Goal: Information Seeking & Learning: Learn about a topic

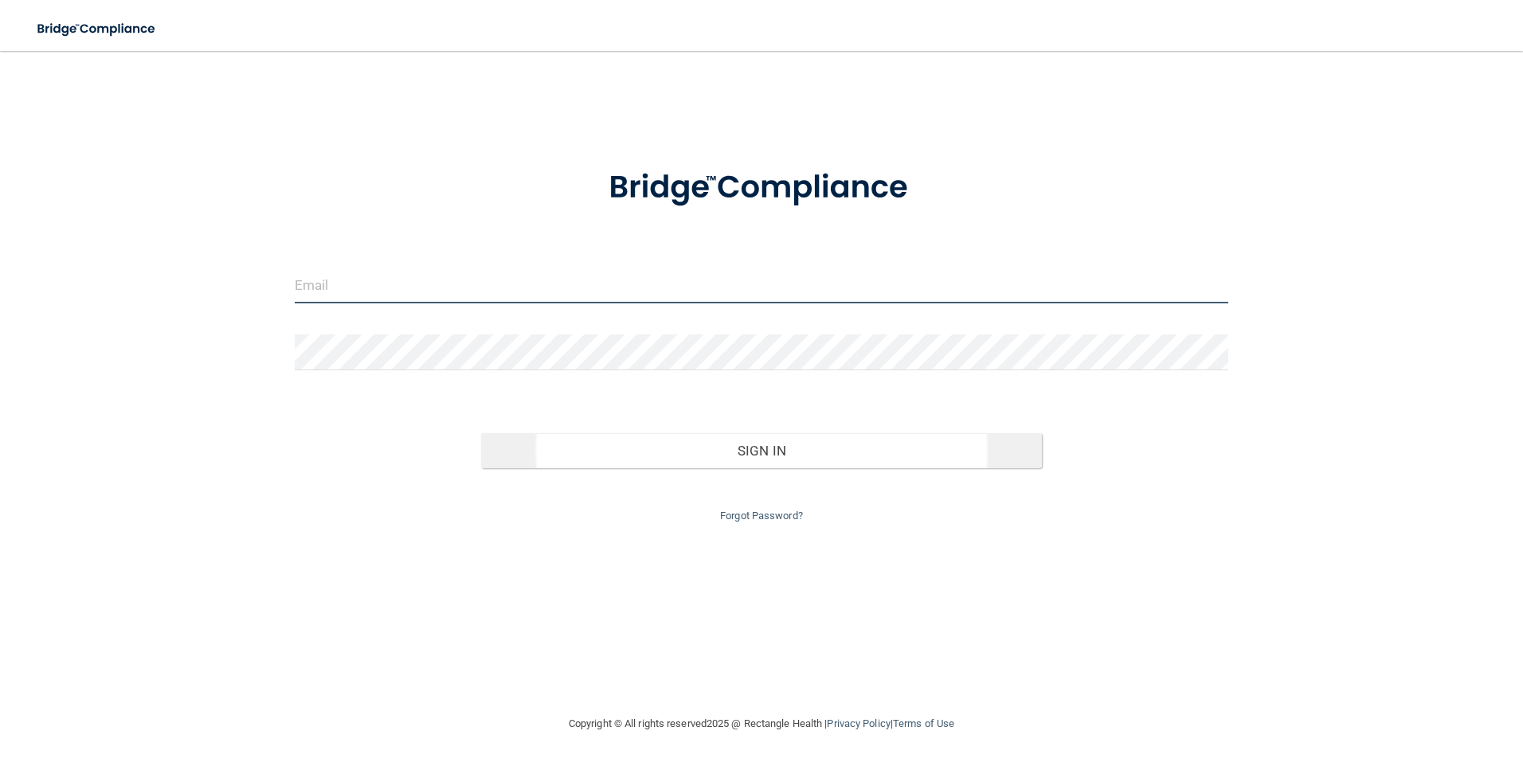
type input "Jenniflowe5@yahoo.com"
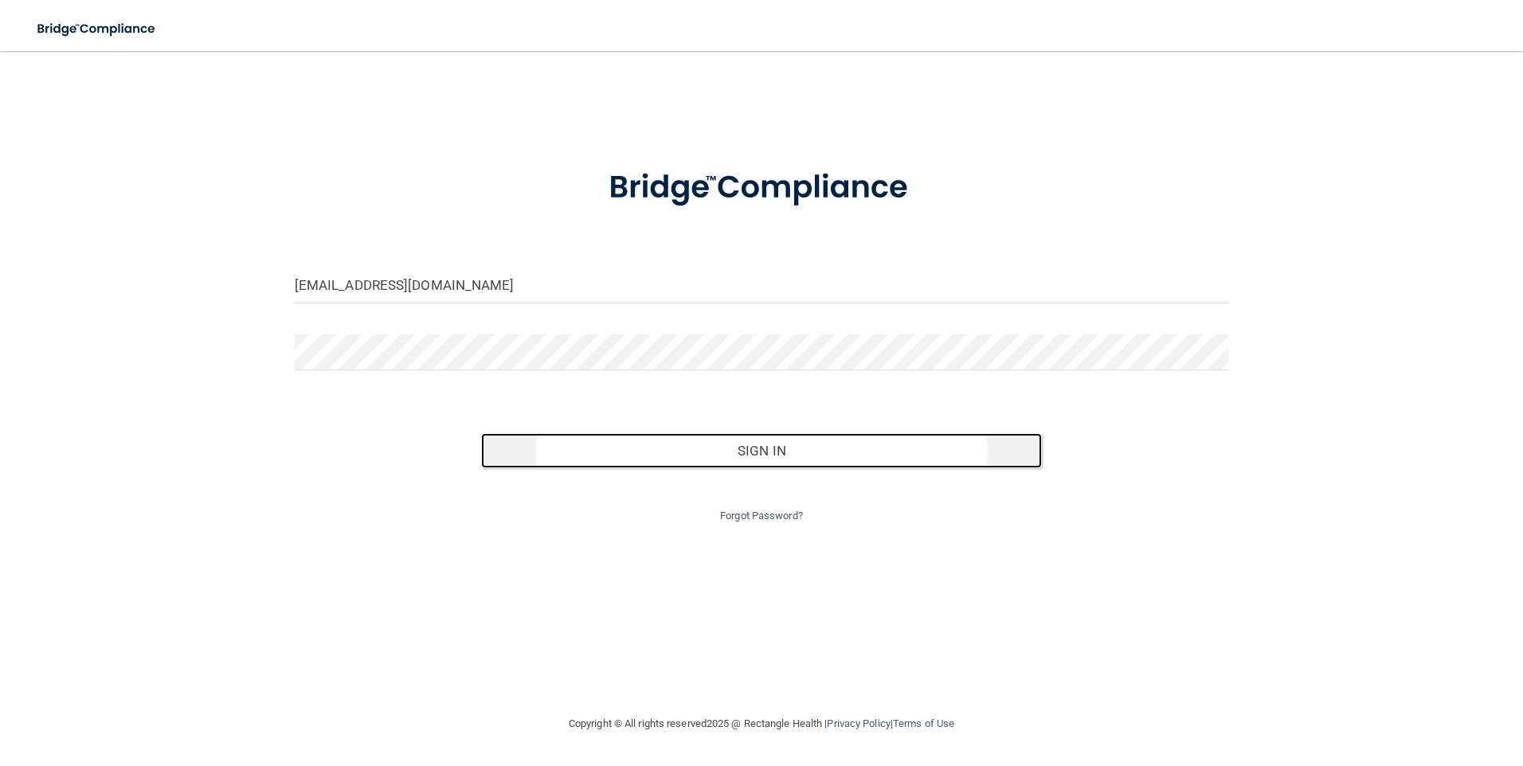
click at [823, 452] on button "Sign In" at bounding box center [761, 450] width 561 height 35
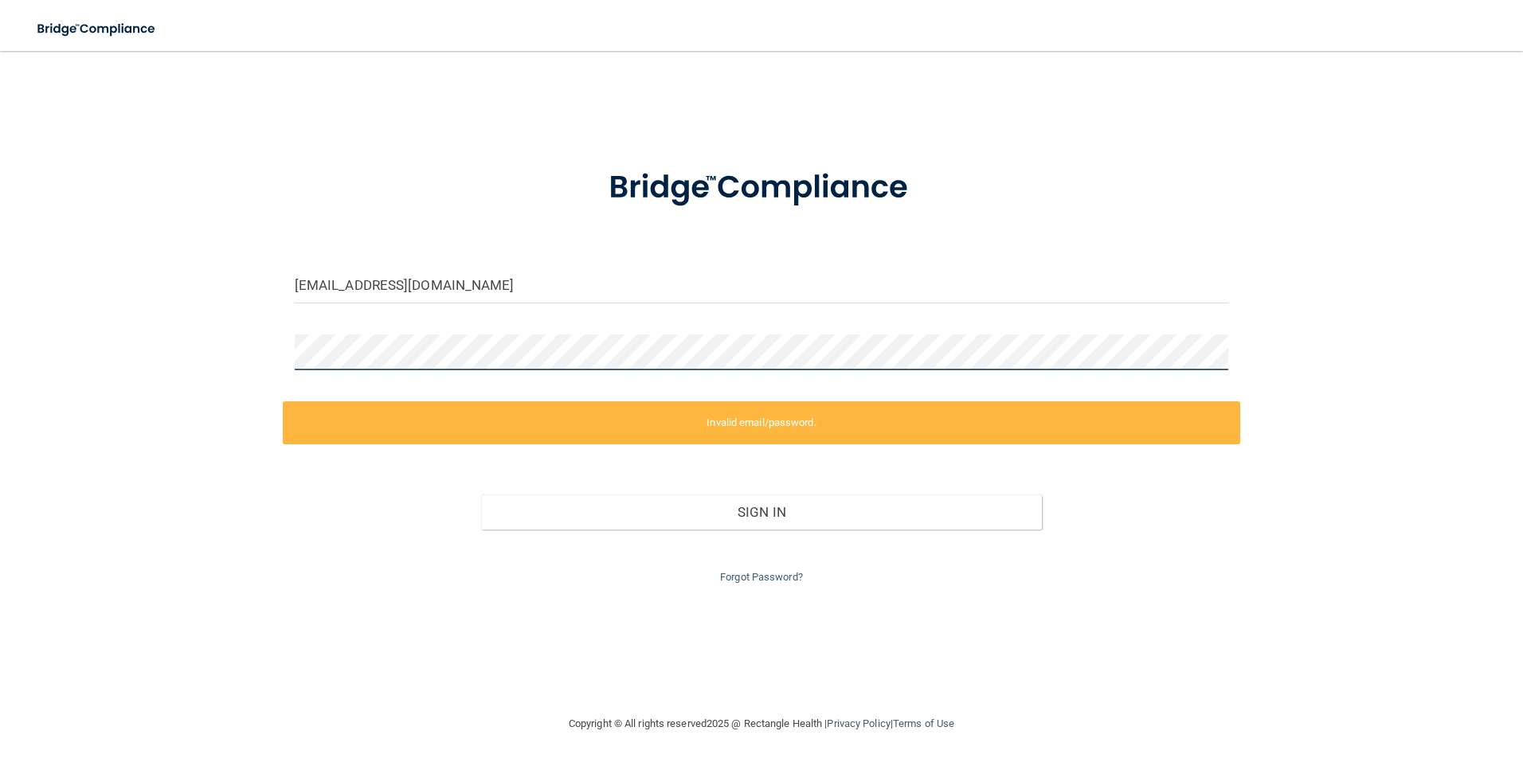
click at [280, 349] on div "Jenniflowe5@yahoo.com Invalid email/password. You don't have permission to acce…" at bounding box center [761, 383] width 1459 height 632
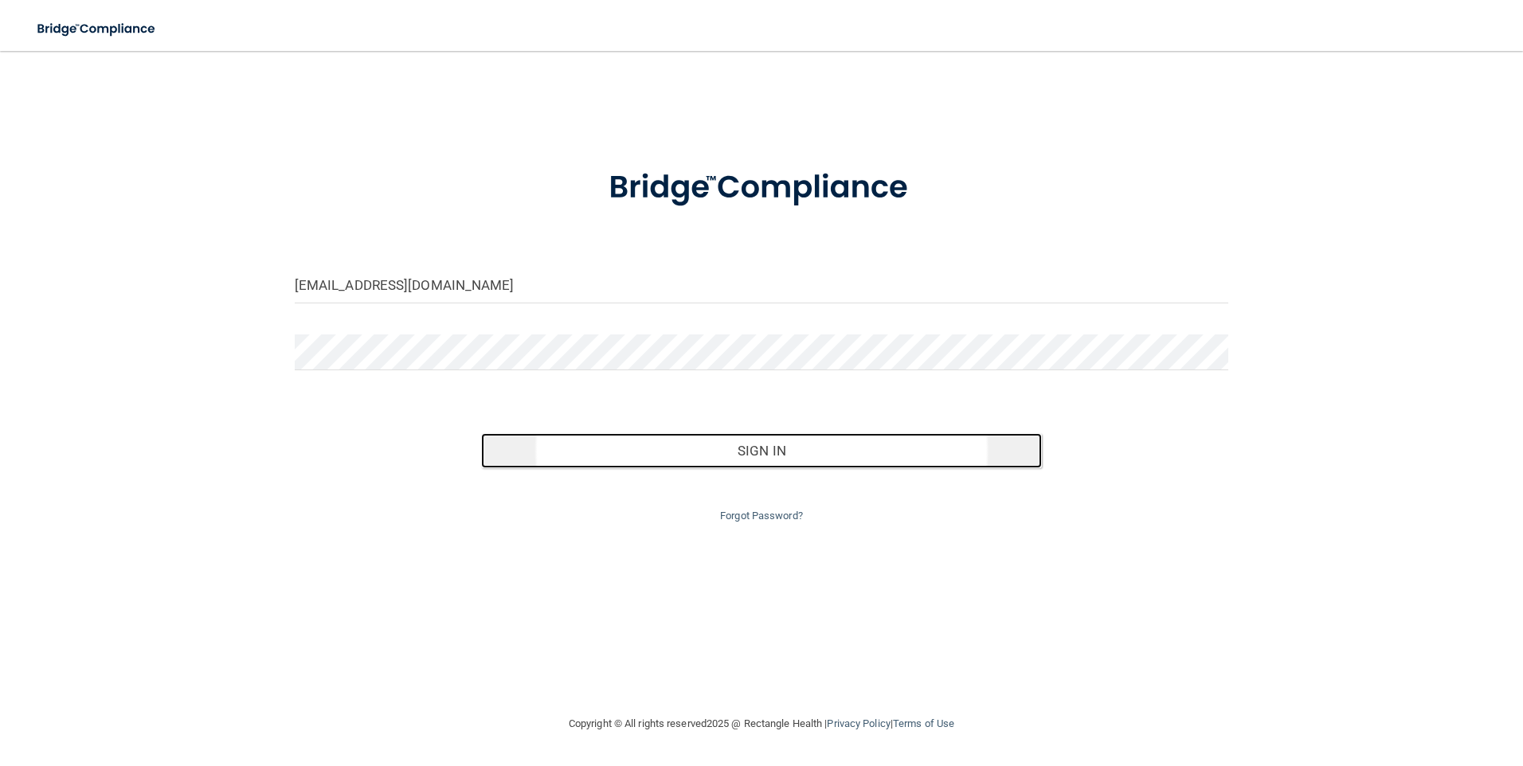
click at [770, 459] on button "Sign In" at bounding box center [761, 450] width 561 height 35
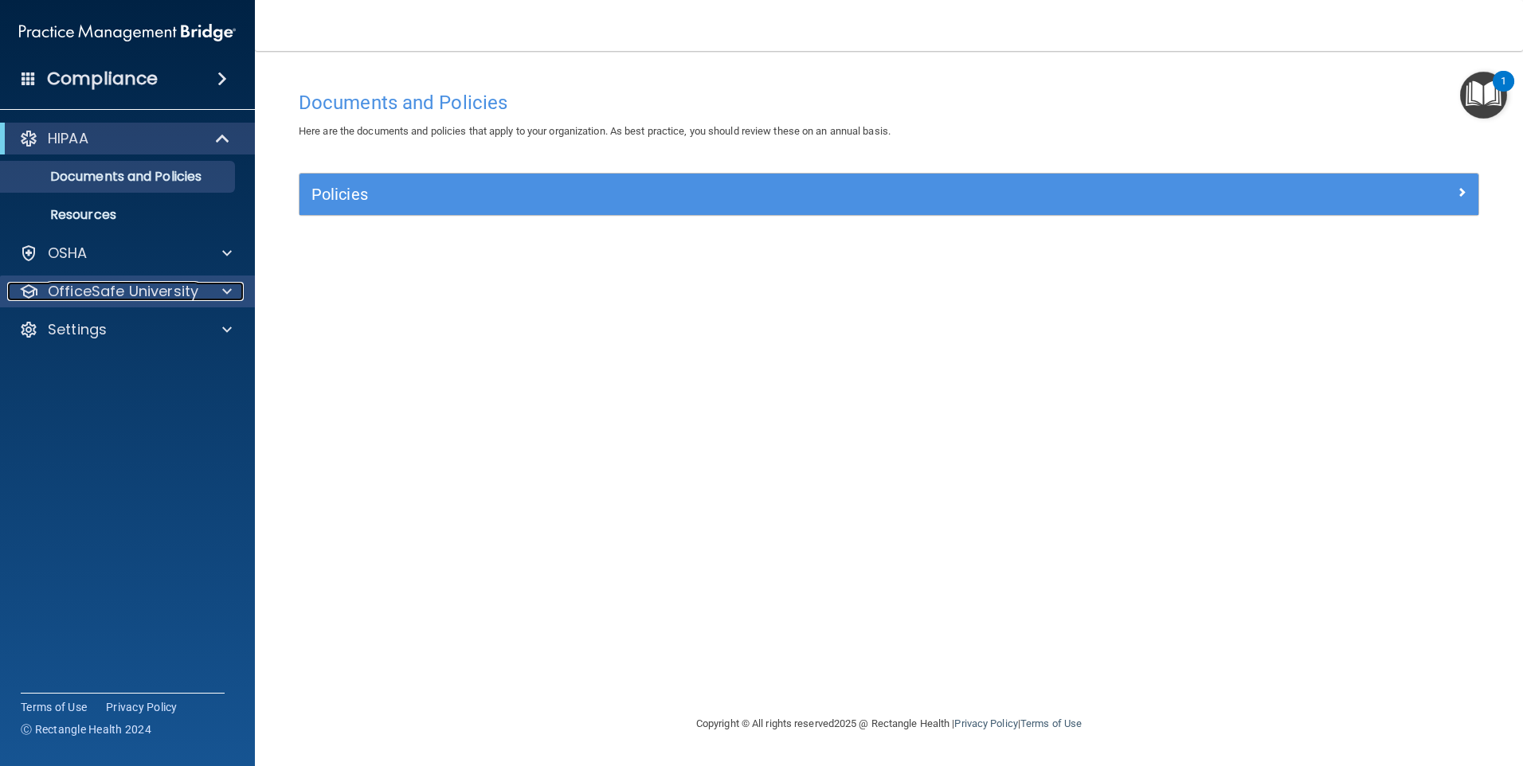
click at [228, 293] on span at bounding box center [227, 291] width 10 height 19
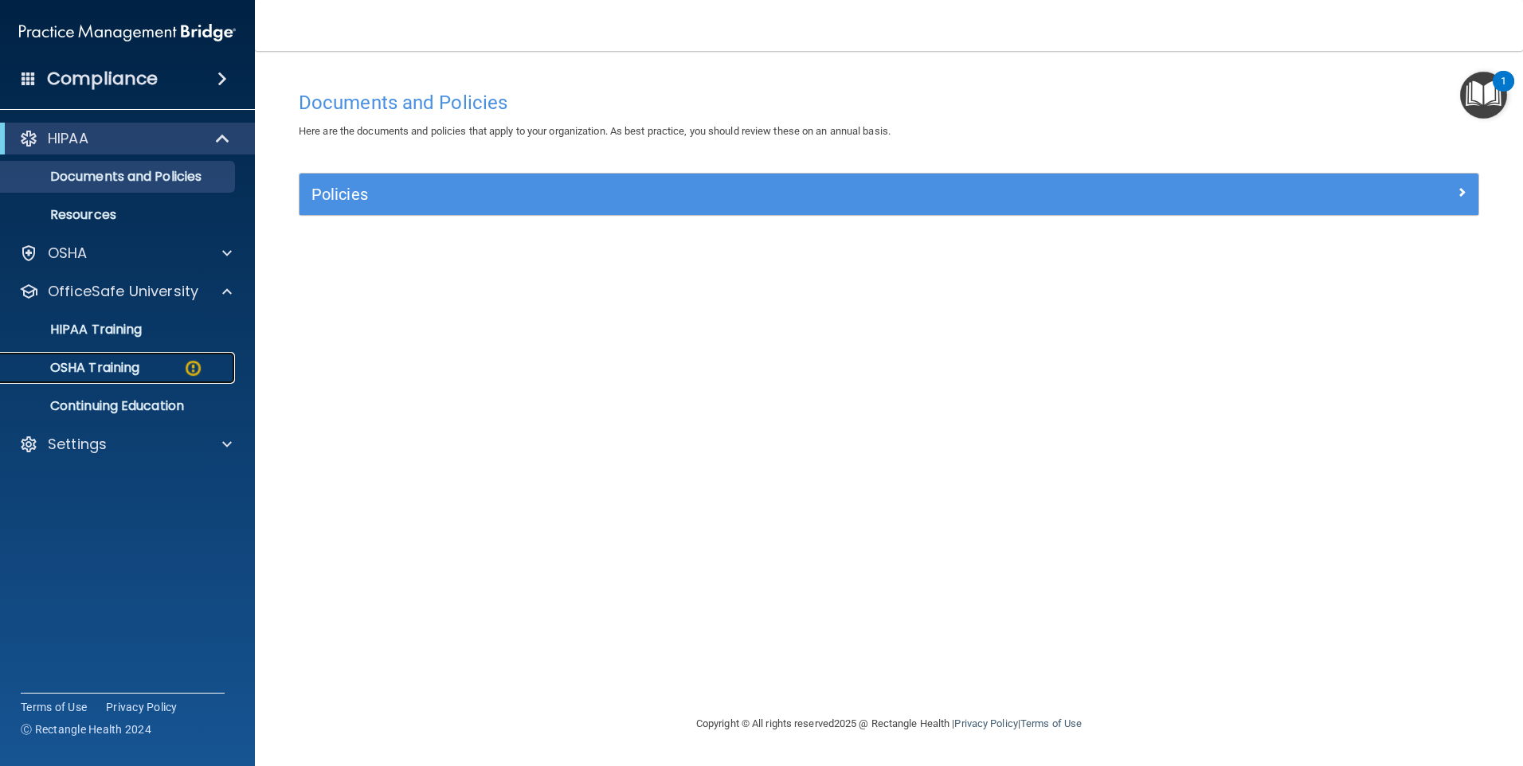
click at [147, 366] on div "OSHA Training" at bounding box center [118, 368] width 217 height 16
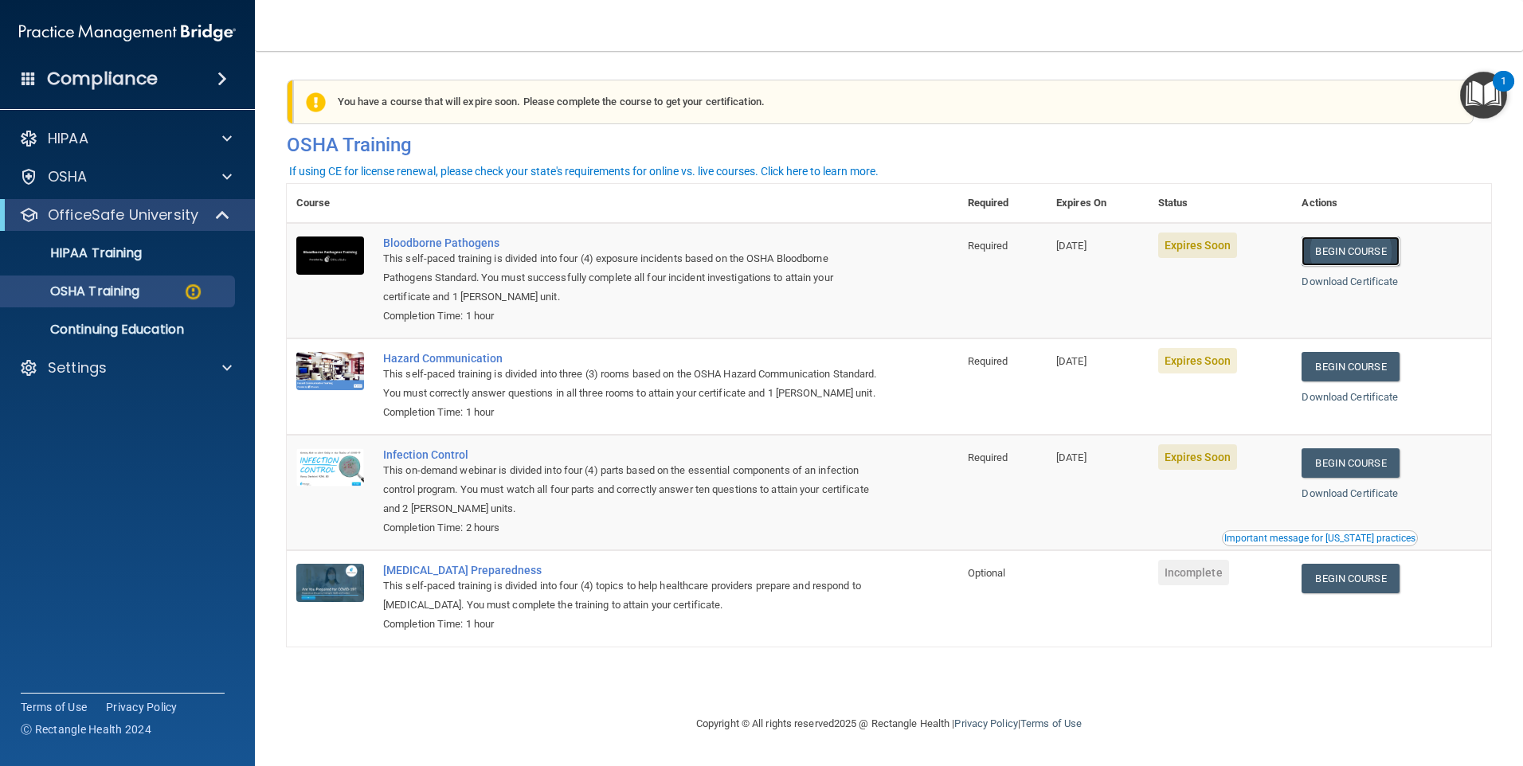
click at [1336, 253] on link "Begin Course" at bounding box center [1349, 251] width 97 height 29
click at [1354, 371] on link "Begin Course" at bounding box center [1349, 366] width 97 height 29
click at [1365, 474] on link "Begin Course" at bounding box center [1349, 462] width 97 height 29
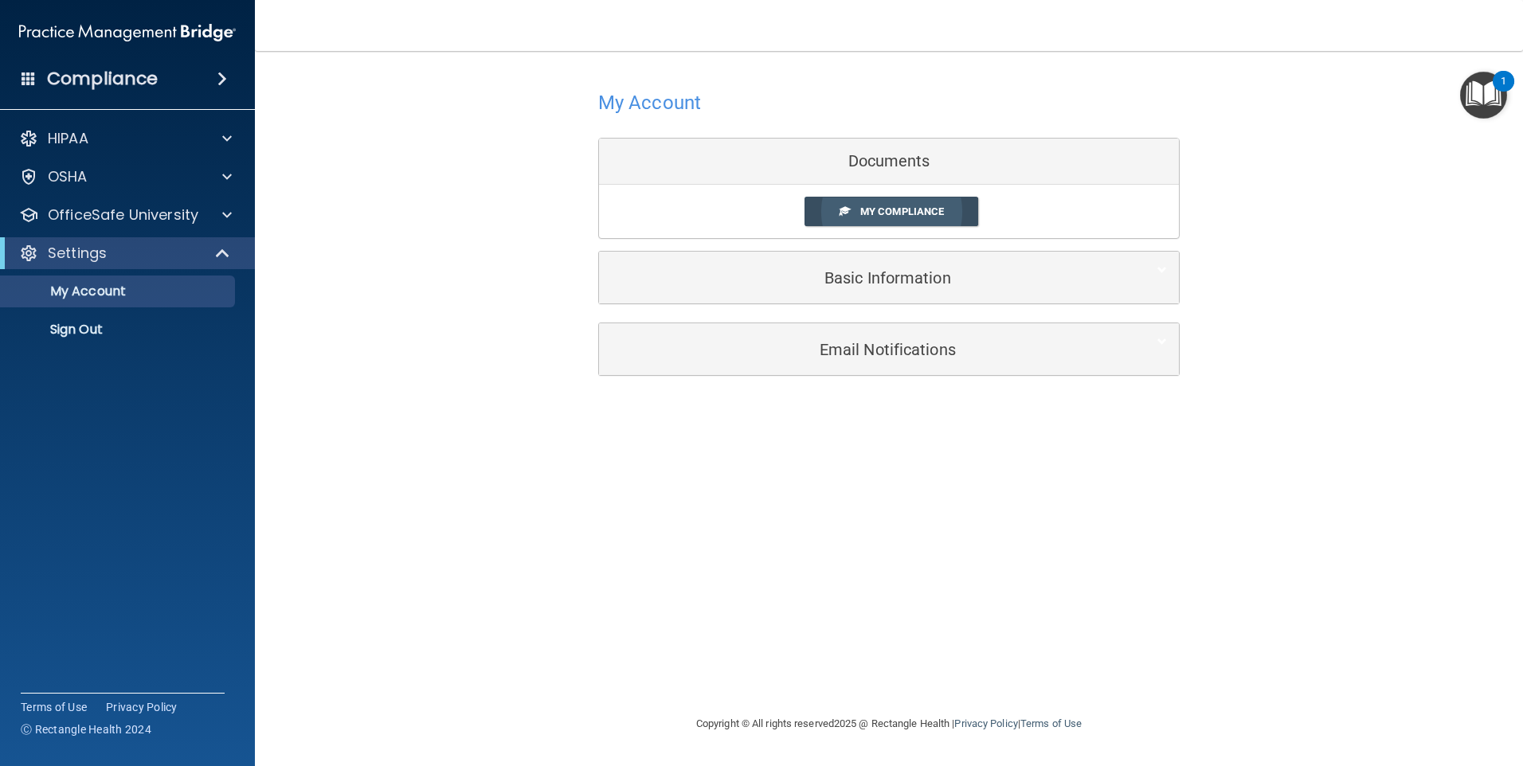
click at [908, 213] on span "My Compliance" at bounding box center [902, 211] width 84 height 12
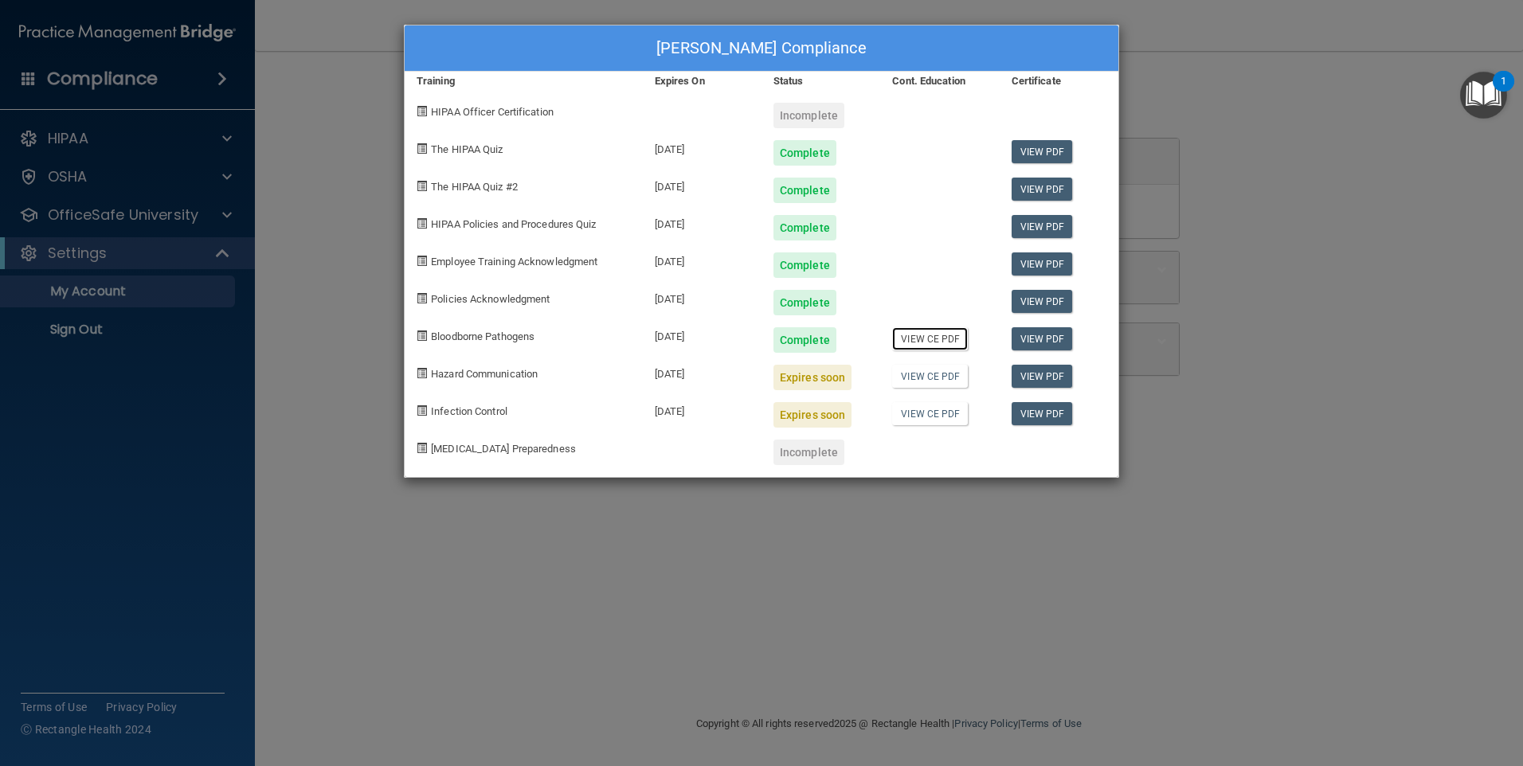
click at [954, 342] on link "View CE PDF" at bounding box center [930, 338] width 76 height 23
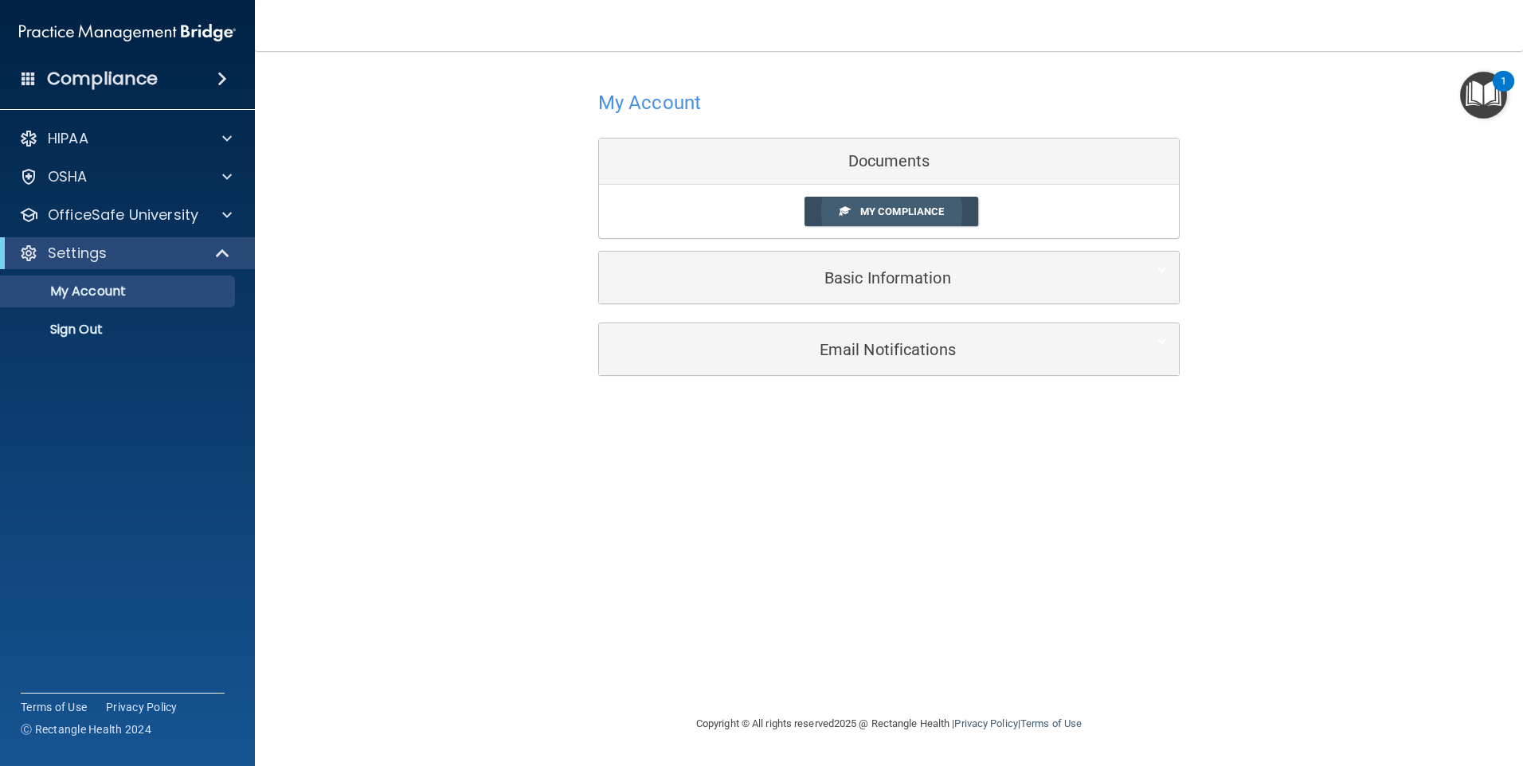
click at [902, 216] on span "My Compliance" at bounding box center [902, 211] width 84 height 12
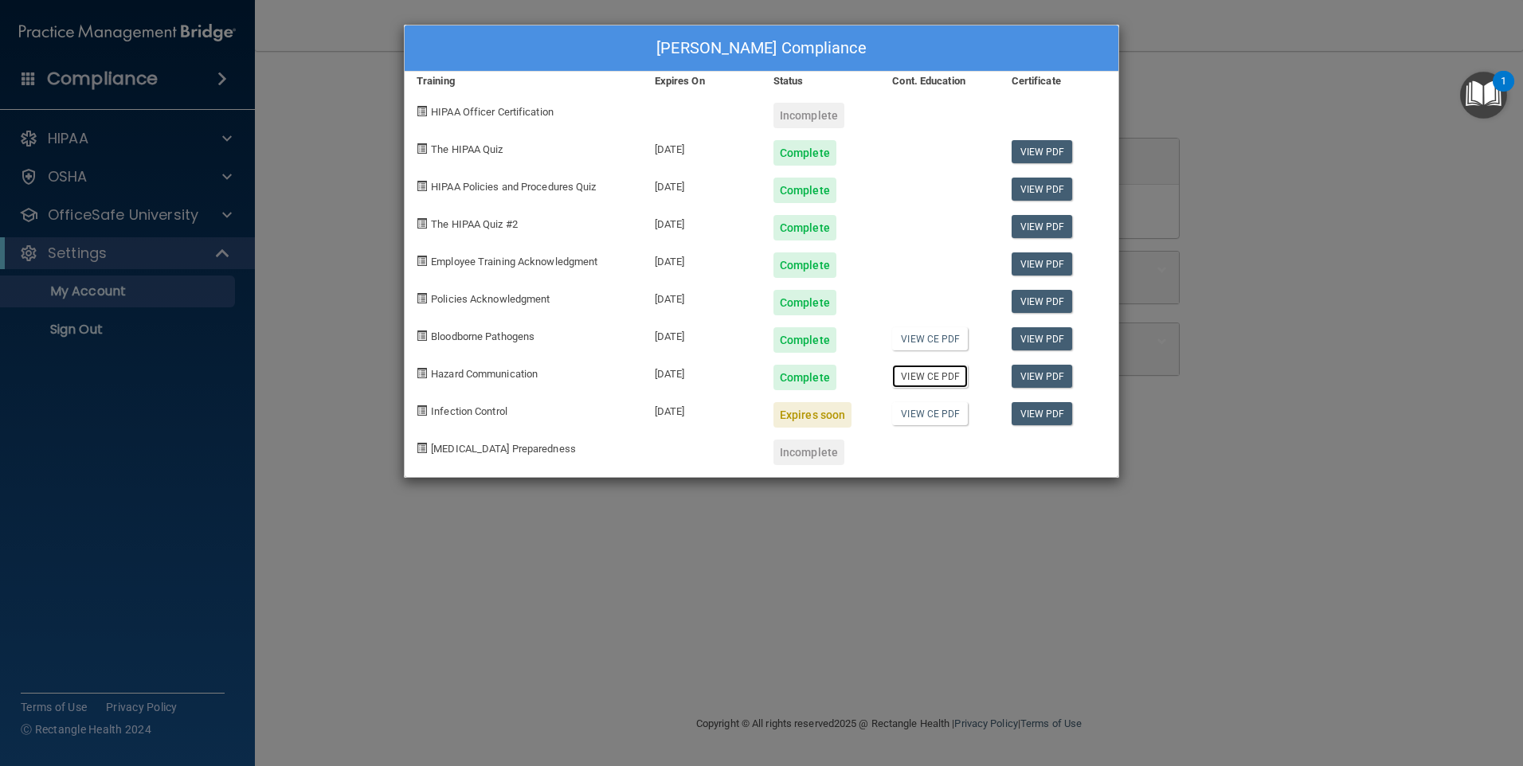
click at [953, 378] on link "View CE PDF" at bounding box center [930, 376] width 76 height 23
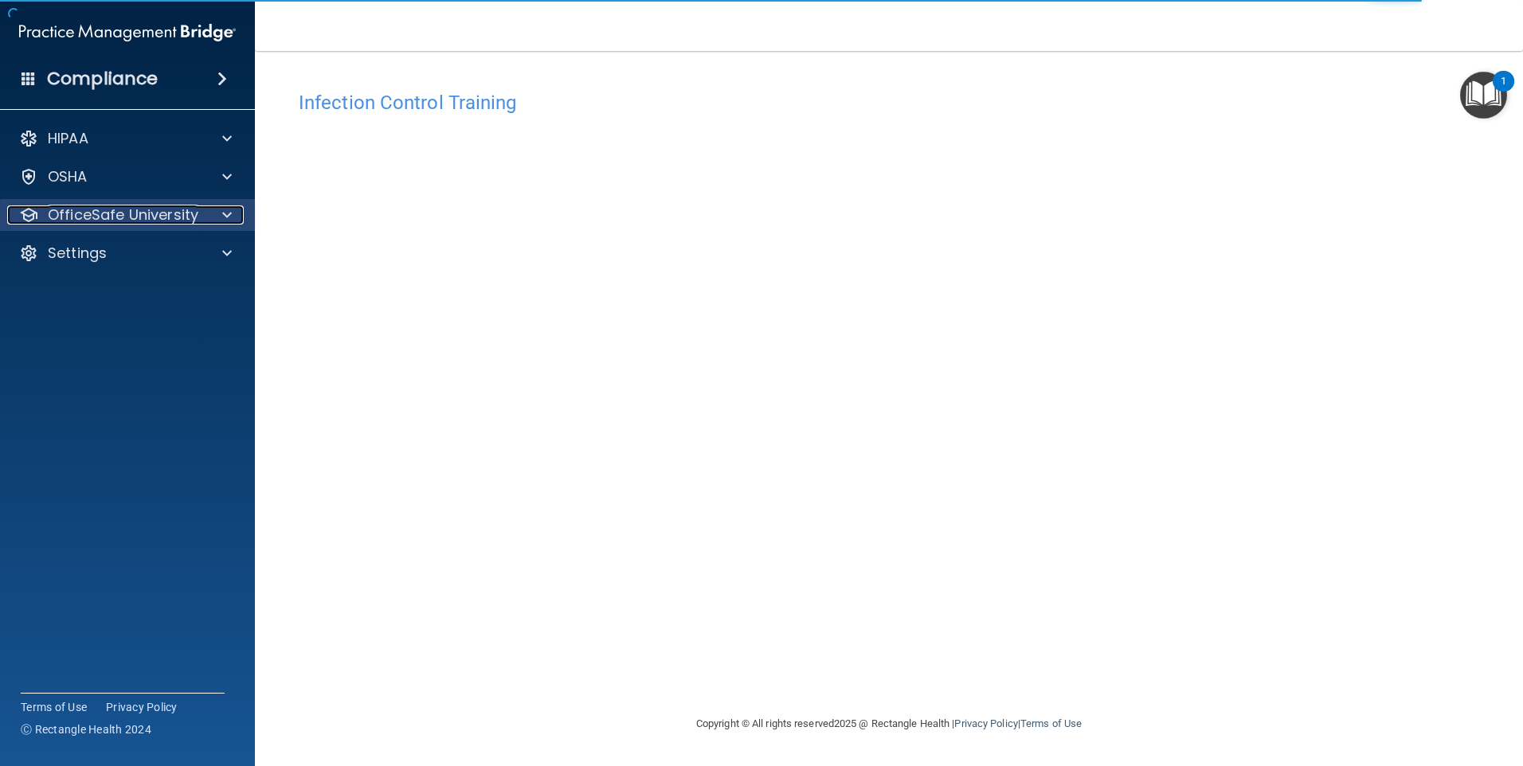
click at [182, 205] on p "OfficeSafe University" at bounding box center [123, 214] width 151 height 19
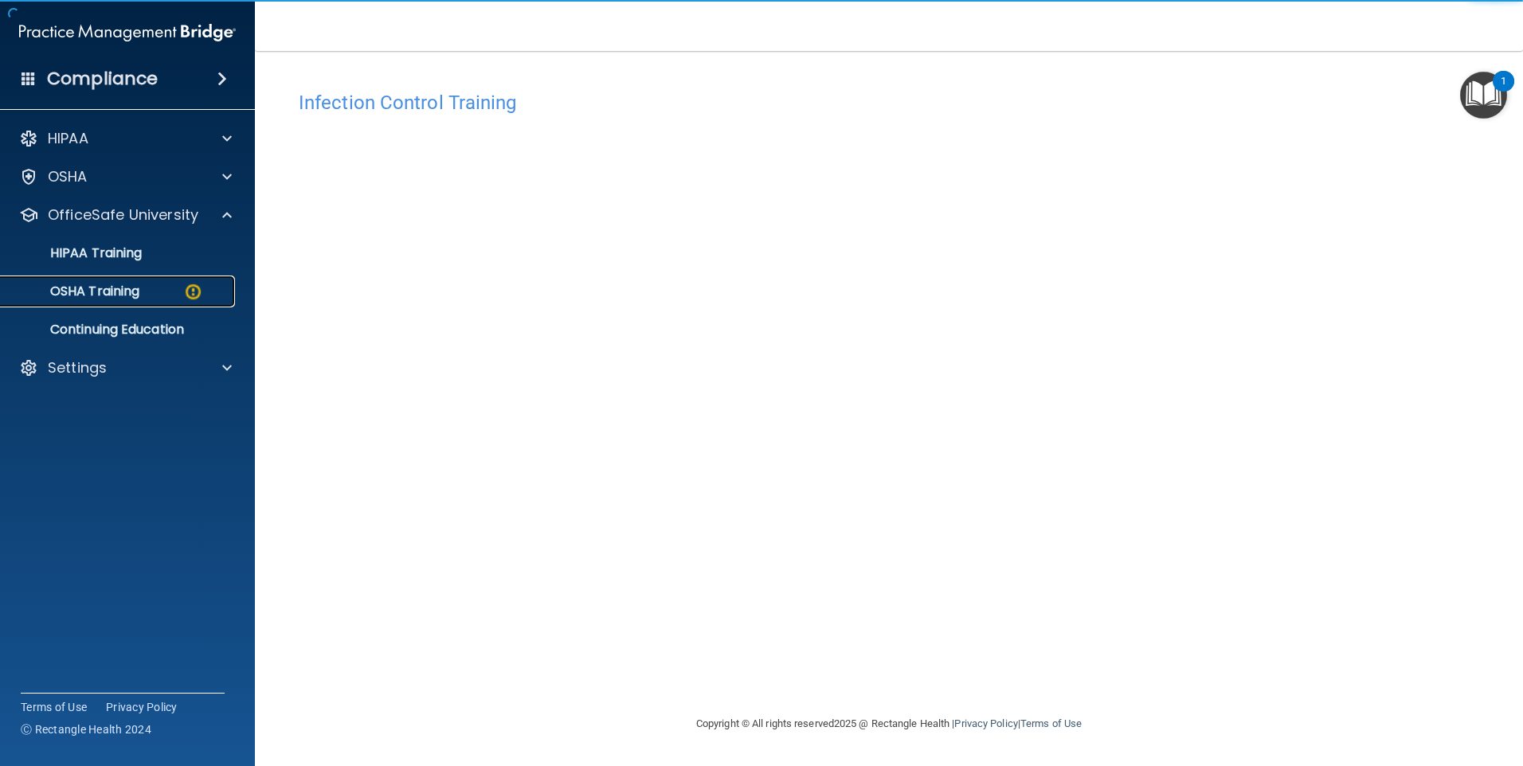
click at [115, 294] on p "OSHA Training" at bounding box center [74, 292] width 129 height 16
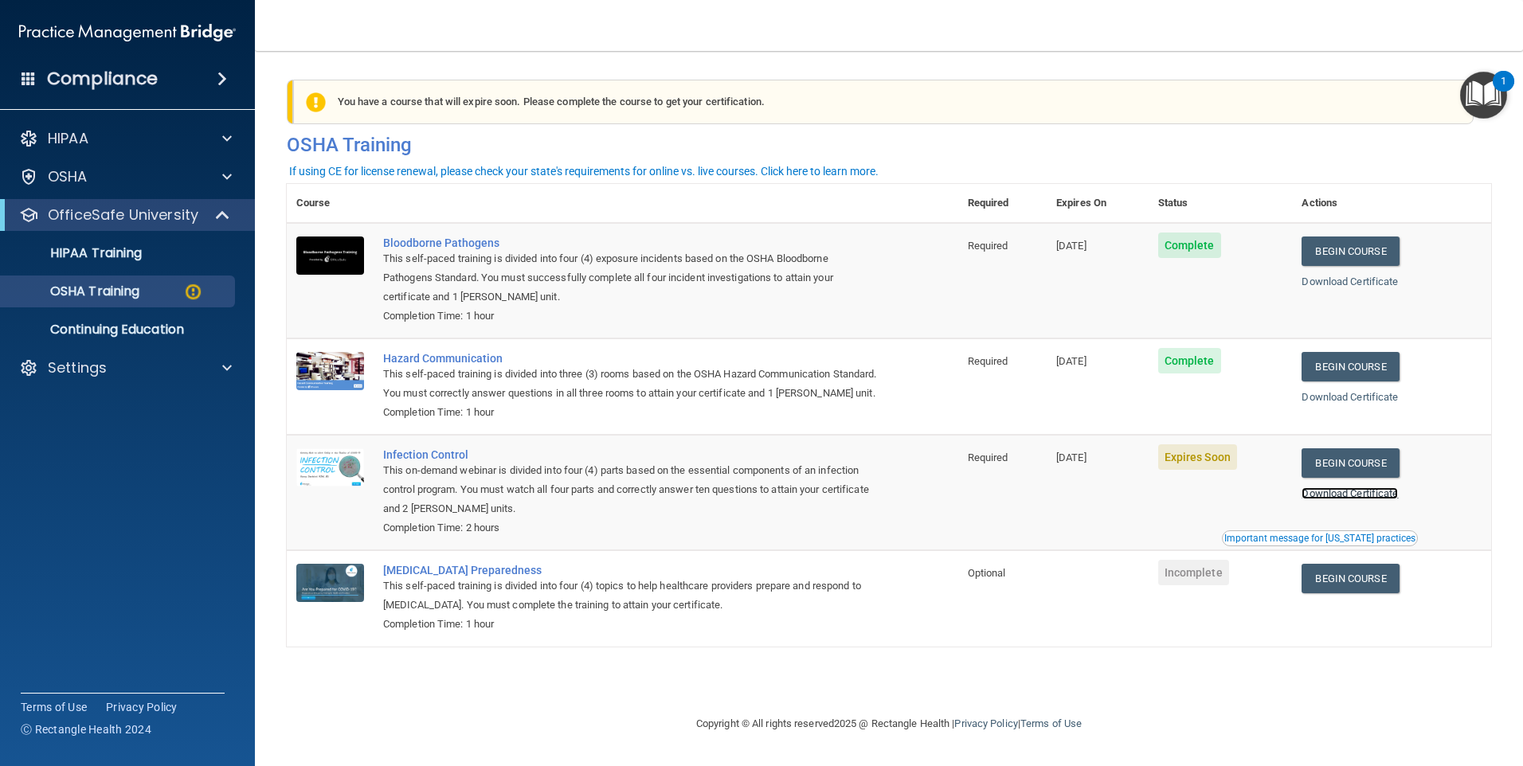
click at [1368, 499] on link "Download Certificate" at bounding box center [1349, 493] width 96 height 12
click at [1364, 478] on link "Begin Course" at bounding box center [1349, 462] width 97 height 29
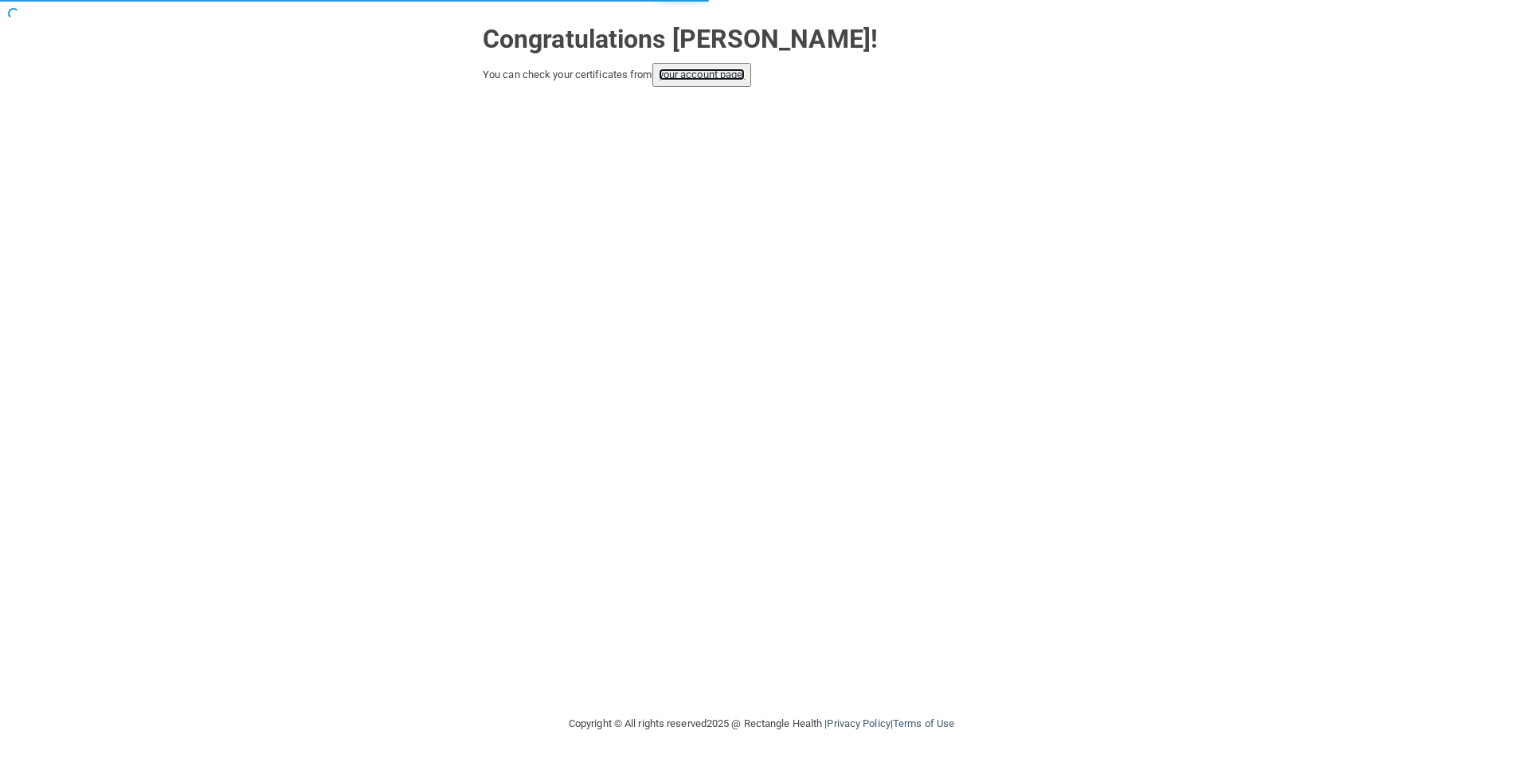
click at [733, 77] on link "your account page!" at bounding box center [702, 74] width 87 height 12
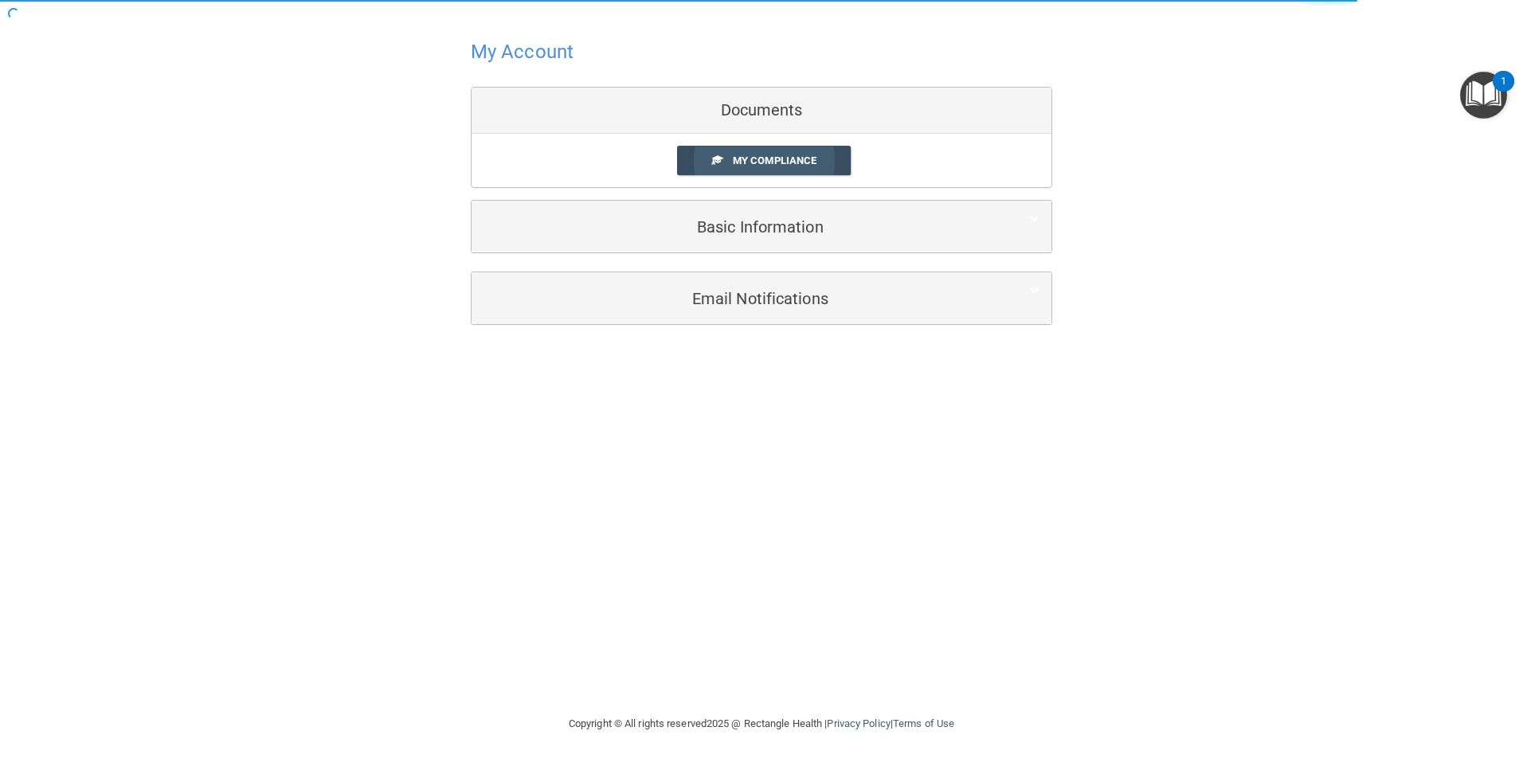
click at [766, 157] on span "My Compliance" at bounding box center [775, 160] width 84 height 12
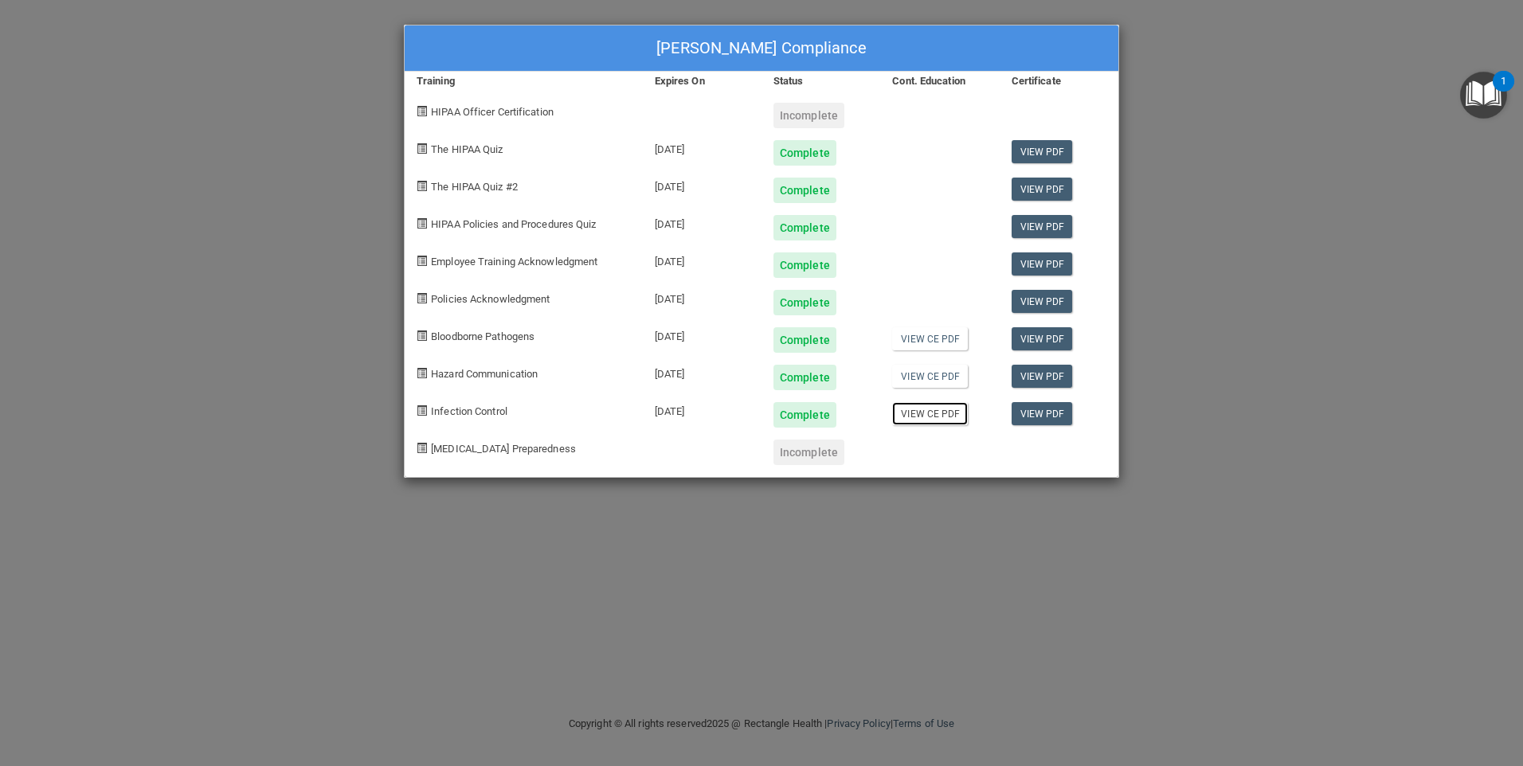
click at [944, 413] on link "View CE PDF" at bounding box center [930, 413] width 76 height 23
